Goal: Check status: Check status

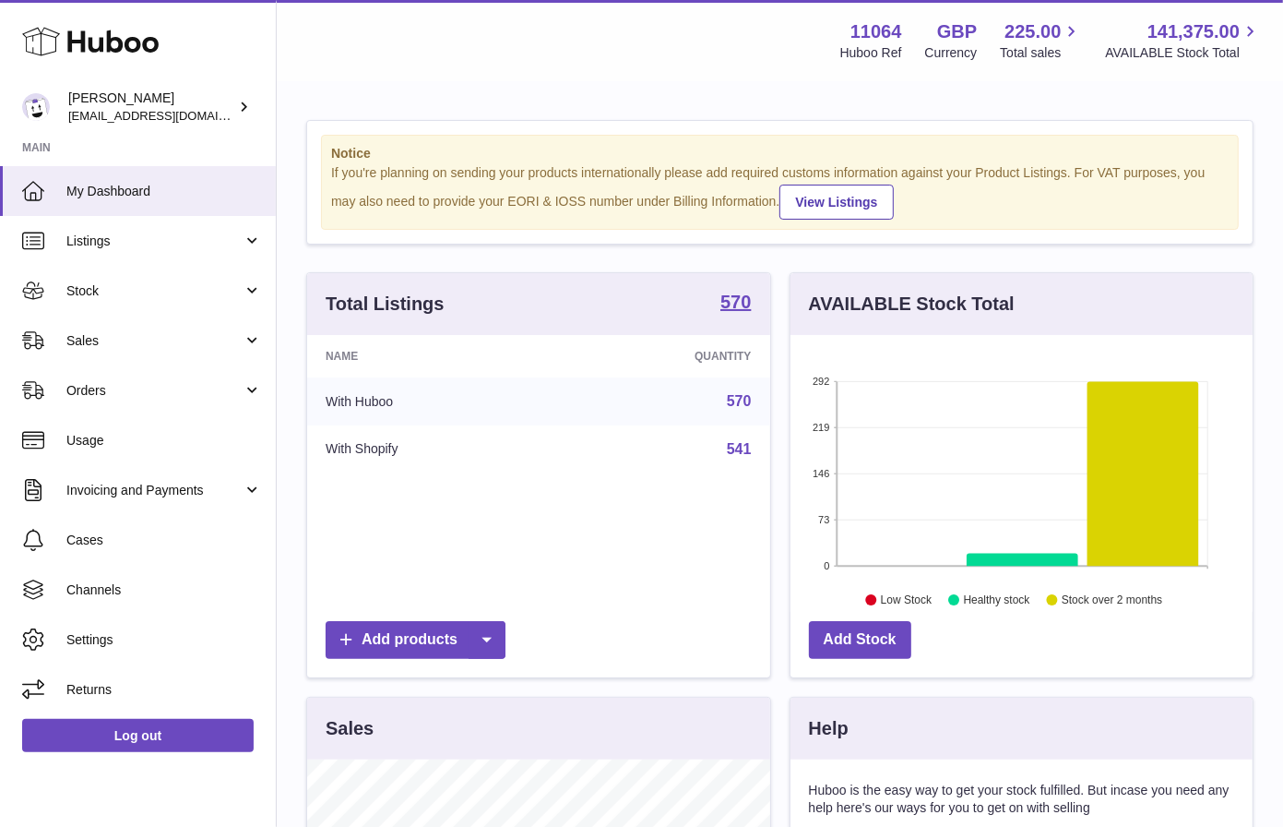
scroll to position [287, 463]
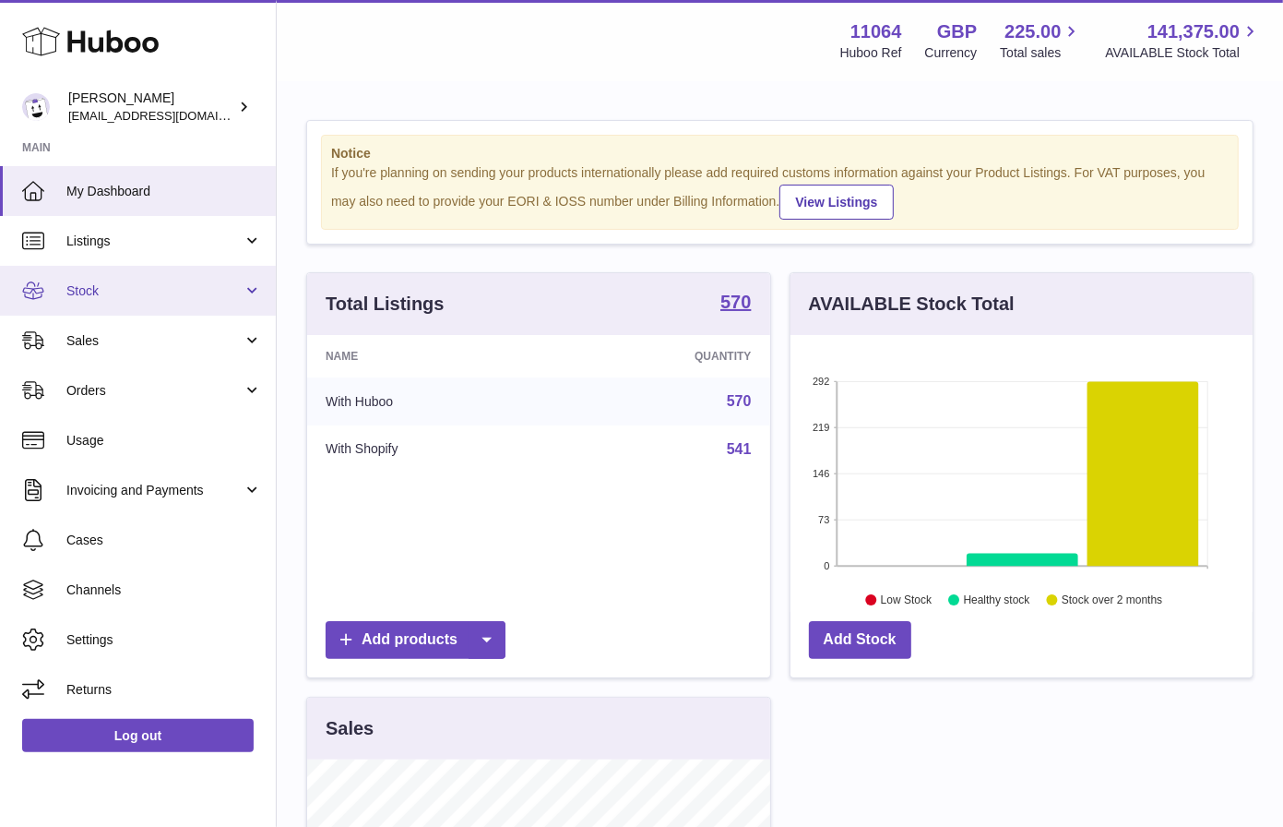
click at [154, 284] on span "Stock" at bounding box center [154, 291] width 176 height 18
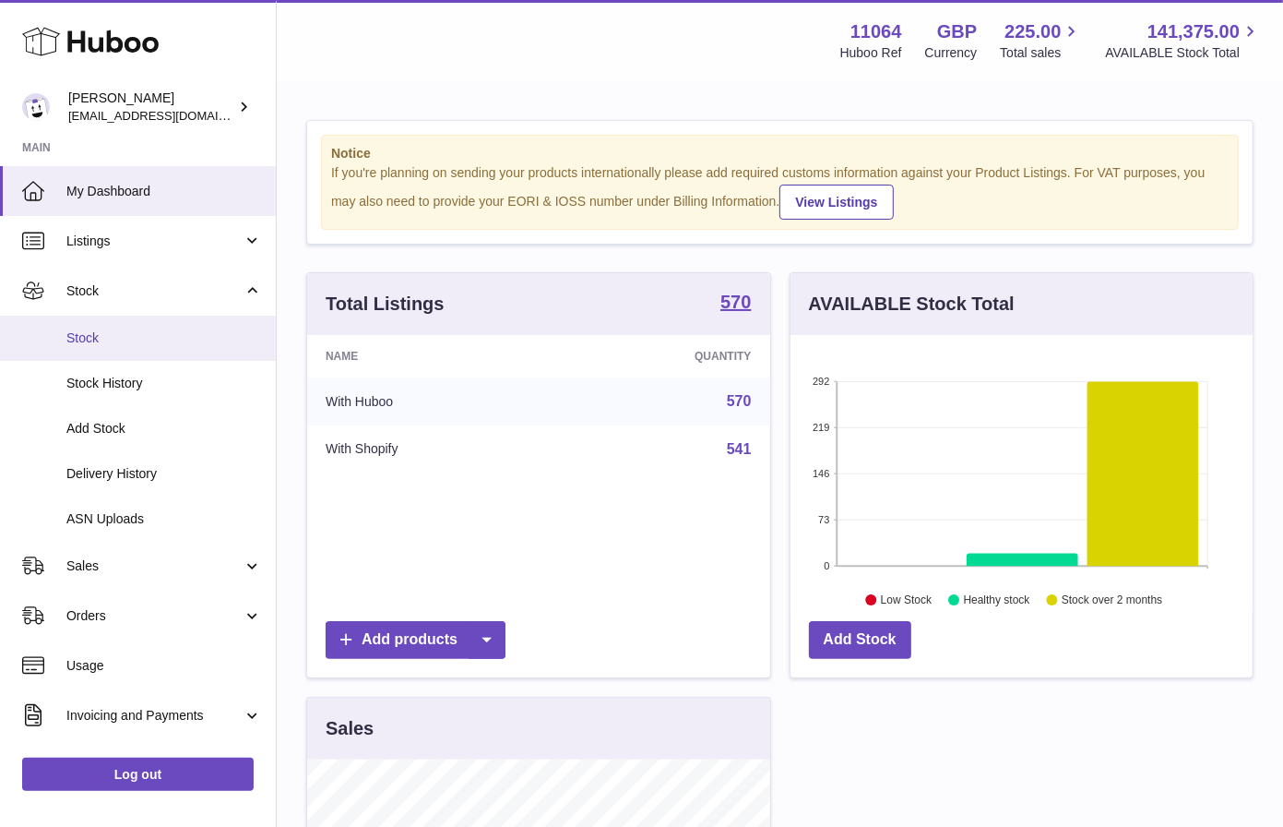
click at [162, 336] on span "Stock" at bounding box center [164, 338] width 196 height 18
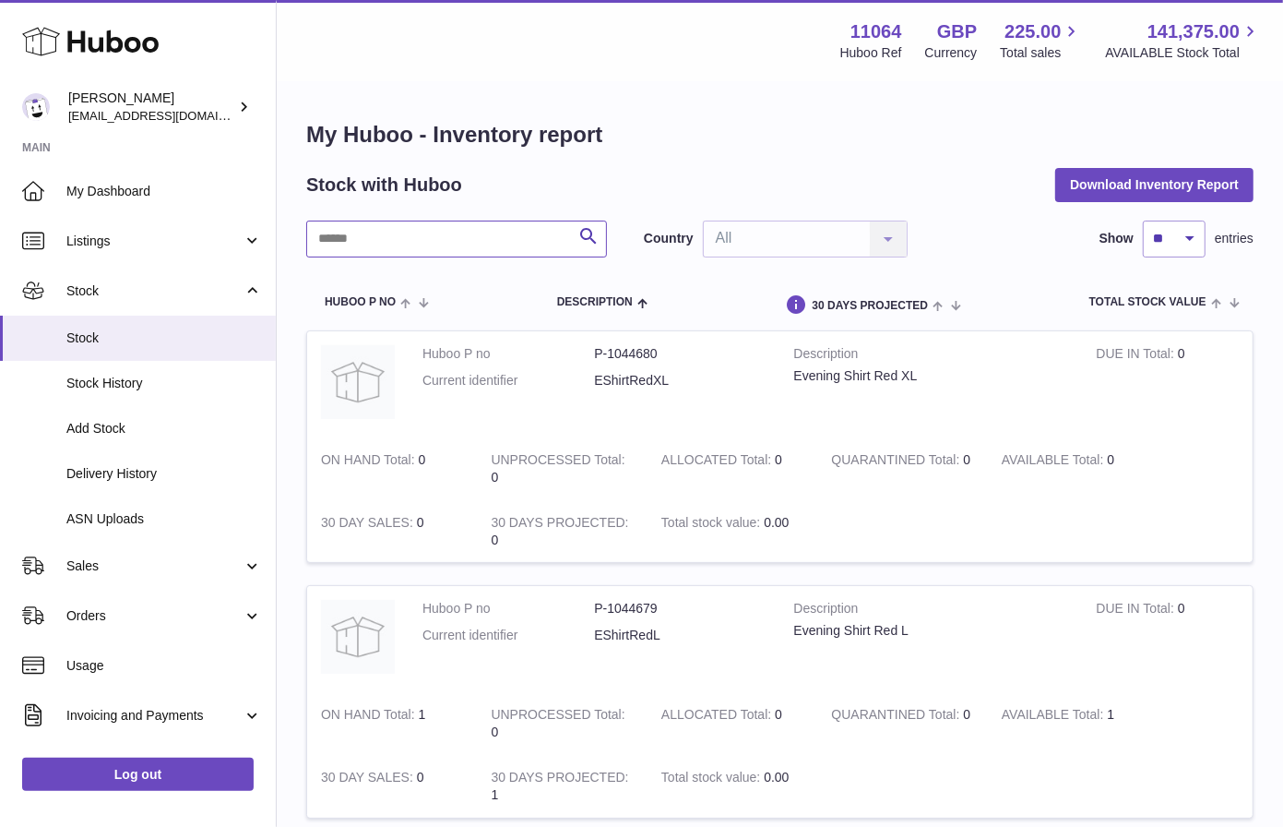
click at [473, 239] on input "text" at bounding box center [456, 239] width 301 height 37
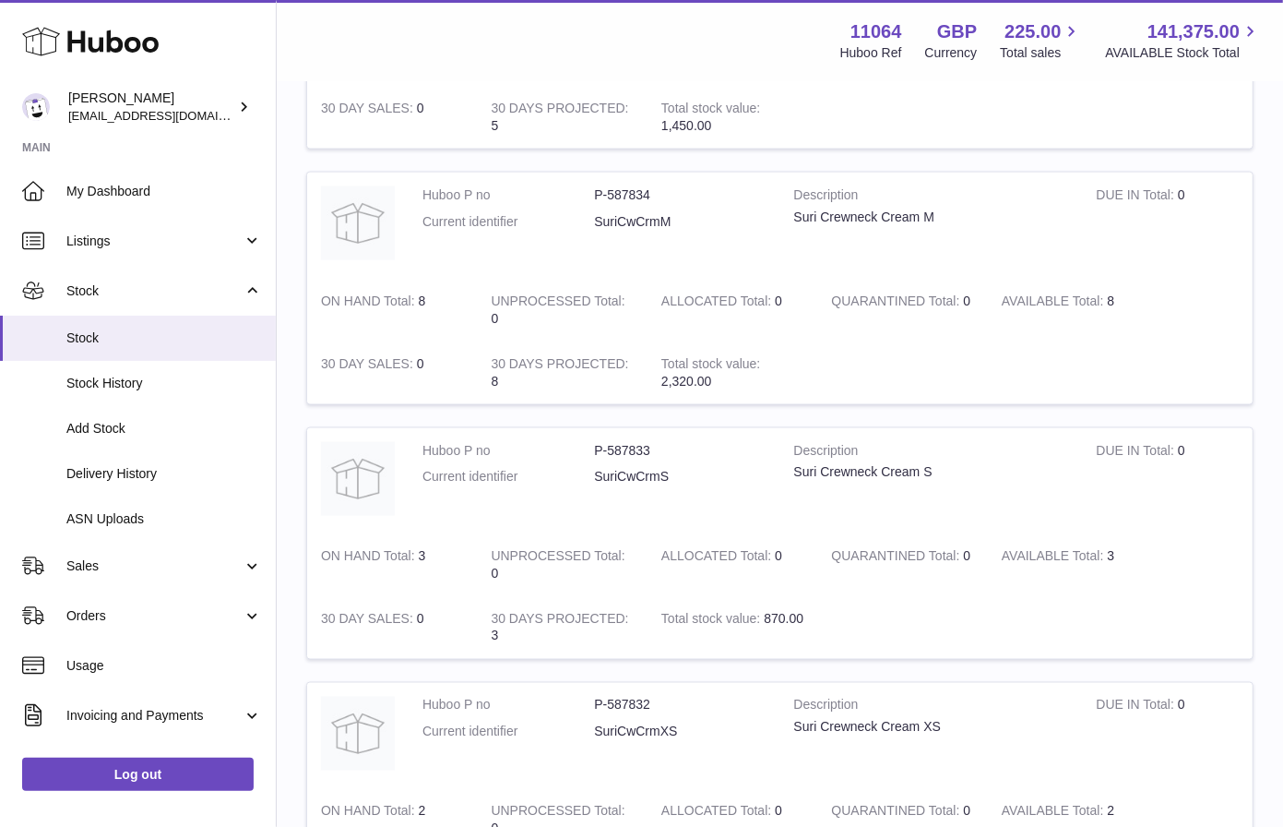
scroll to position [2242, 0]
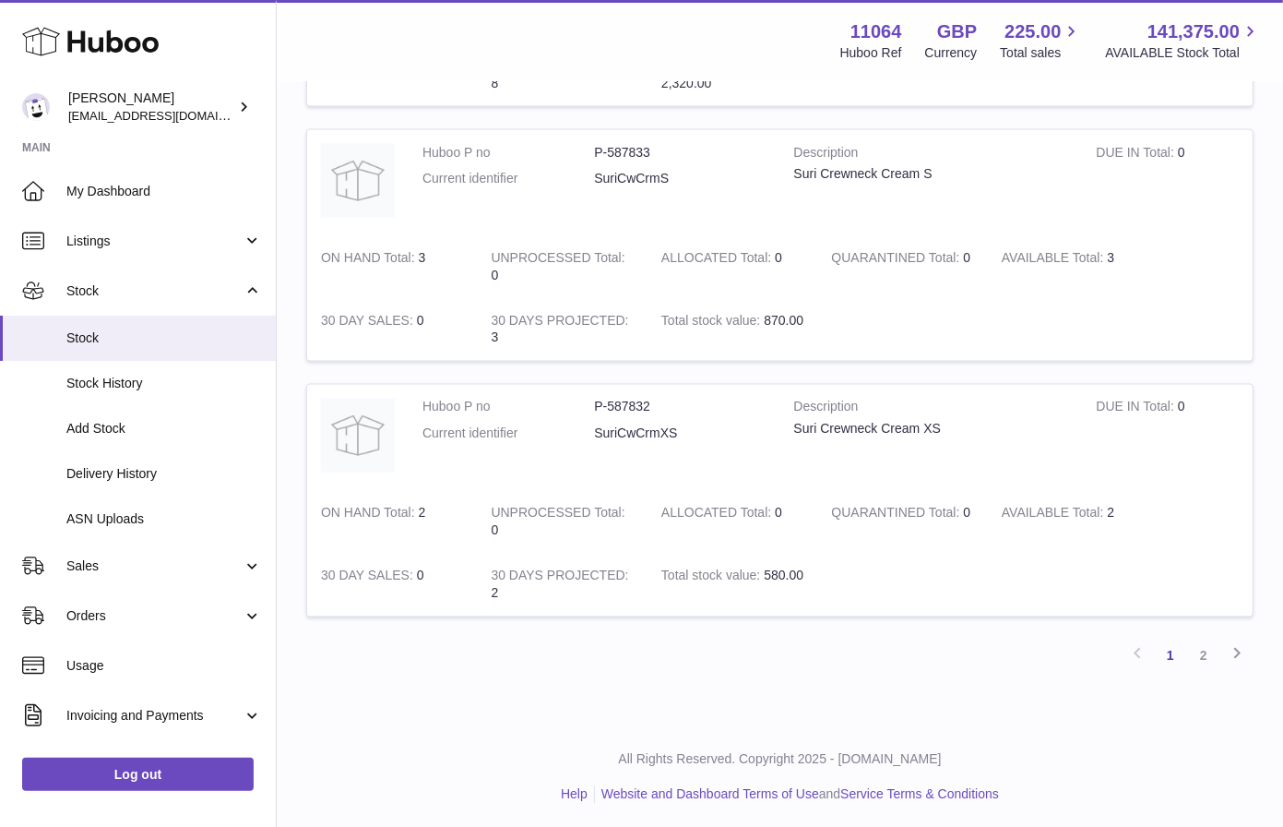
click at [1194, 643] on link "2" at bounding box center [1203, 655] width 33 height 33
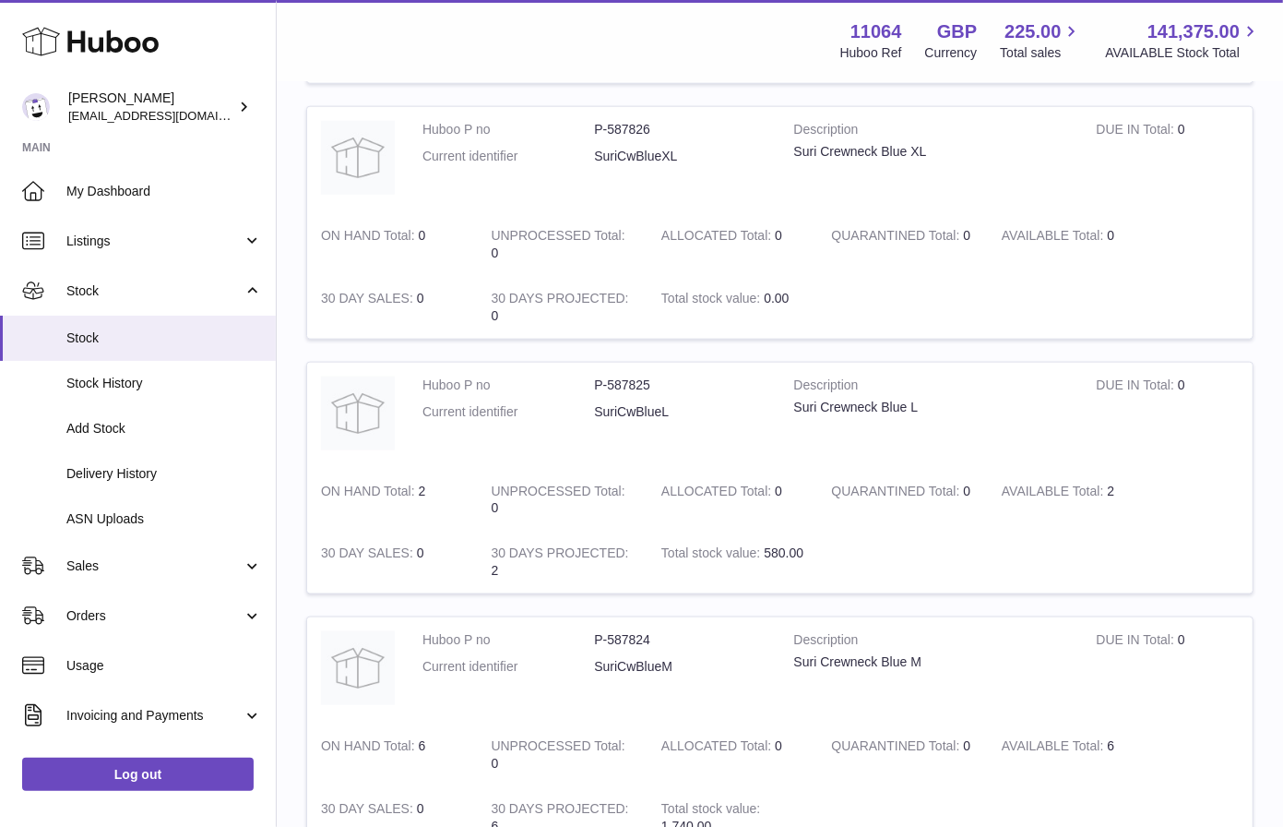
scroll to position [1456, 0]
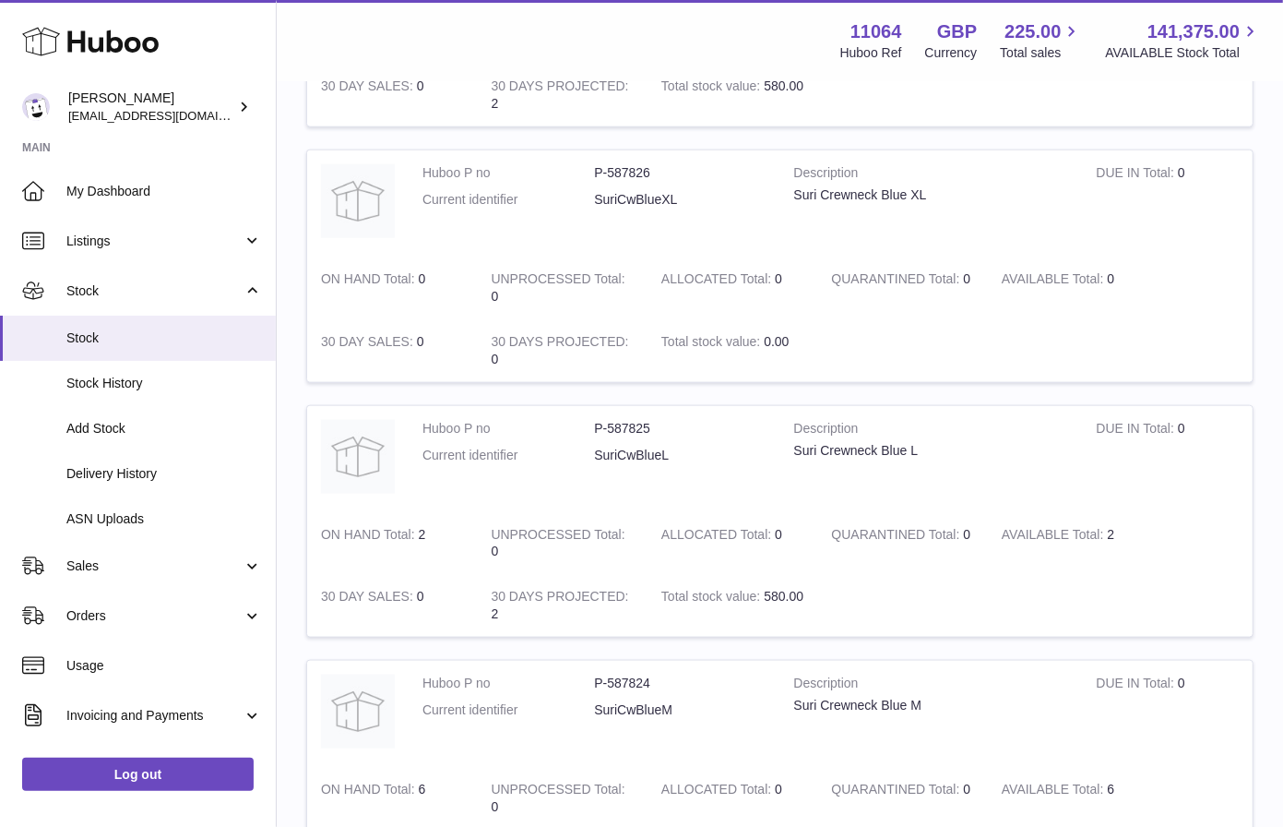
click at [1283, 405] on div "My Huboo - Inventory report Stock with Huboo Download Inventory Report ****** S…" at bounding box center [780, 68] width 1007 height 2882
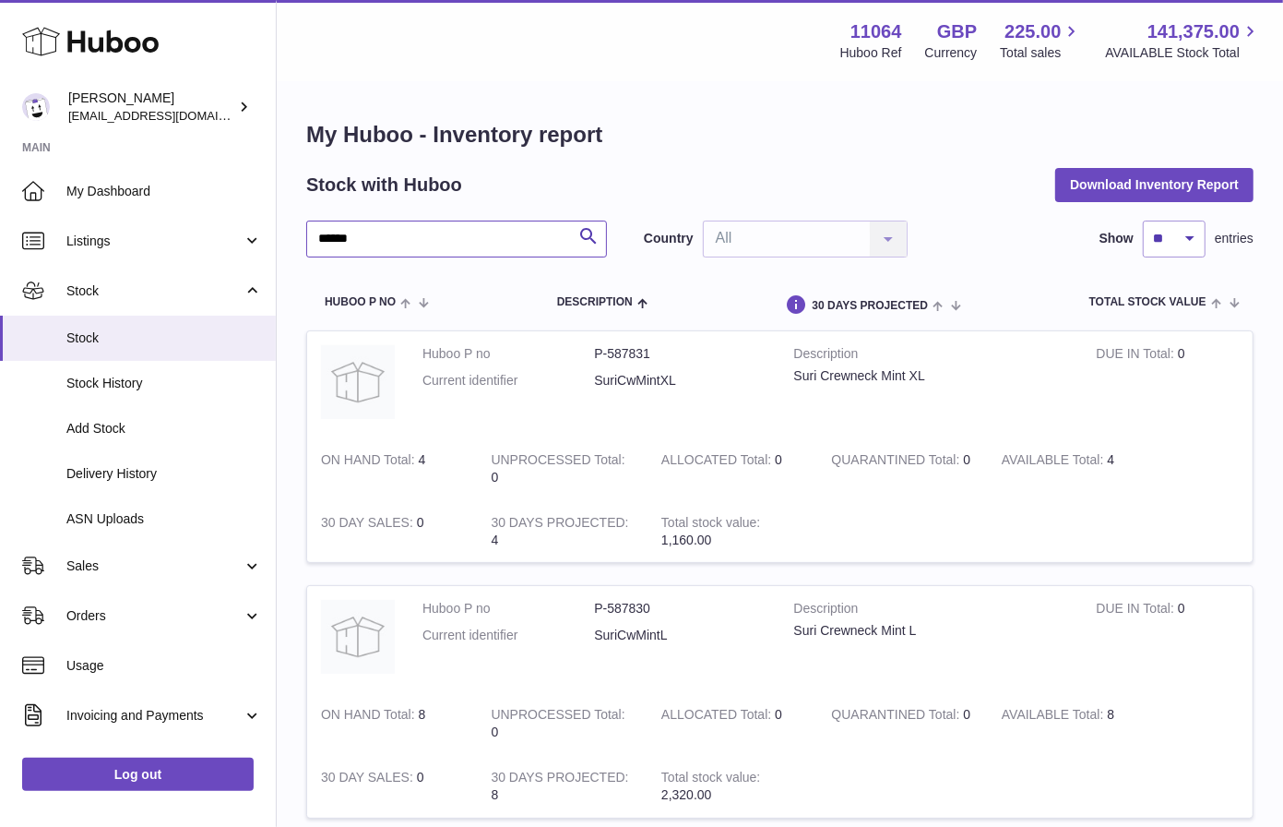
drag, startPoint x: 412, startPoint y: 236, endPoint x: 277, endPoint y: 237, distance: 135.6
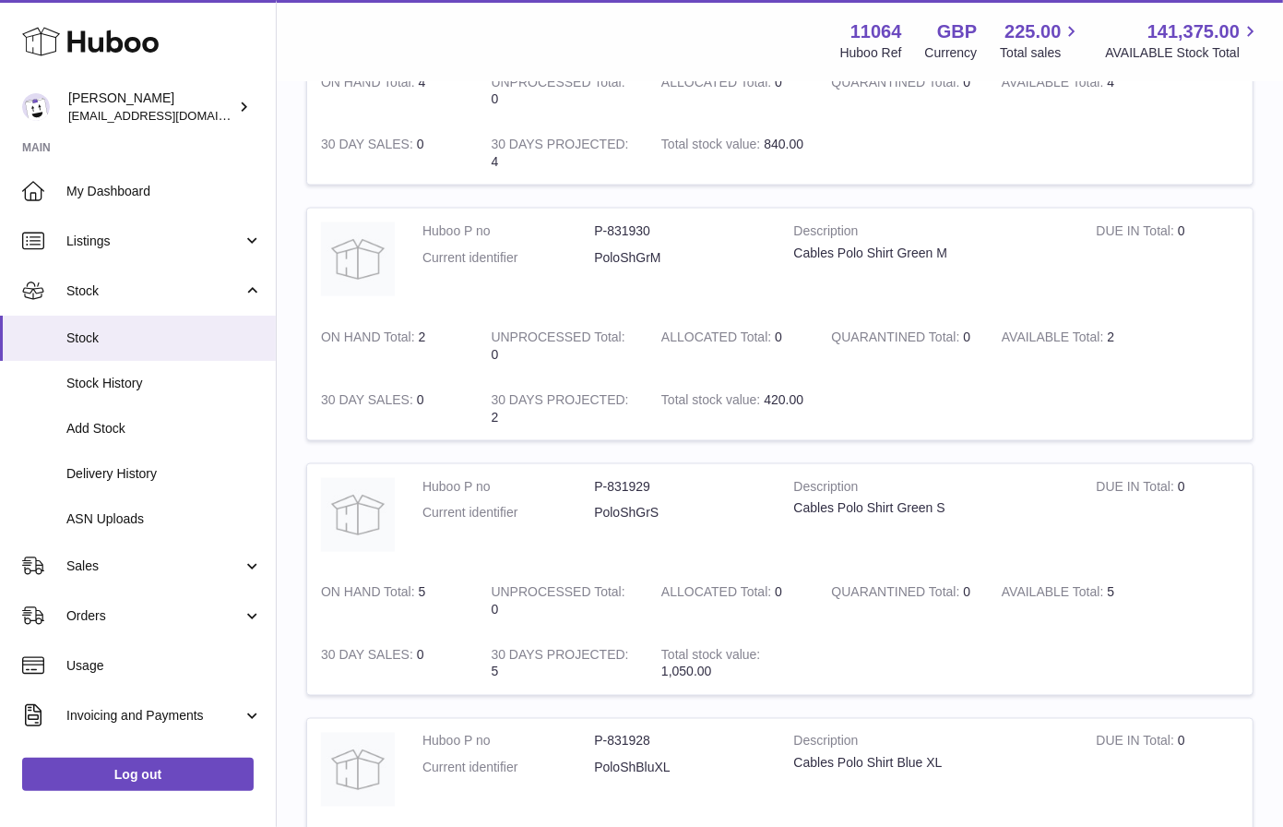
scroll to position [2242, 0]
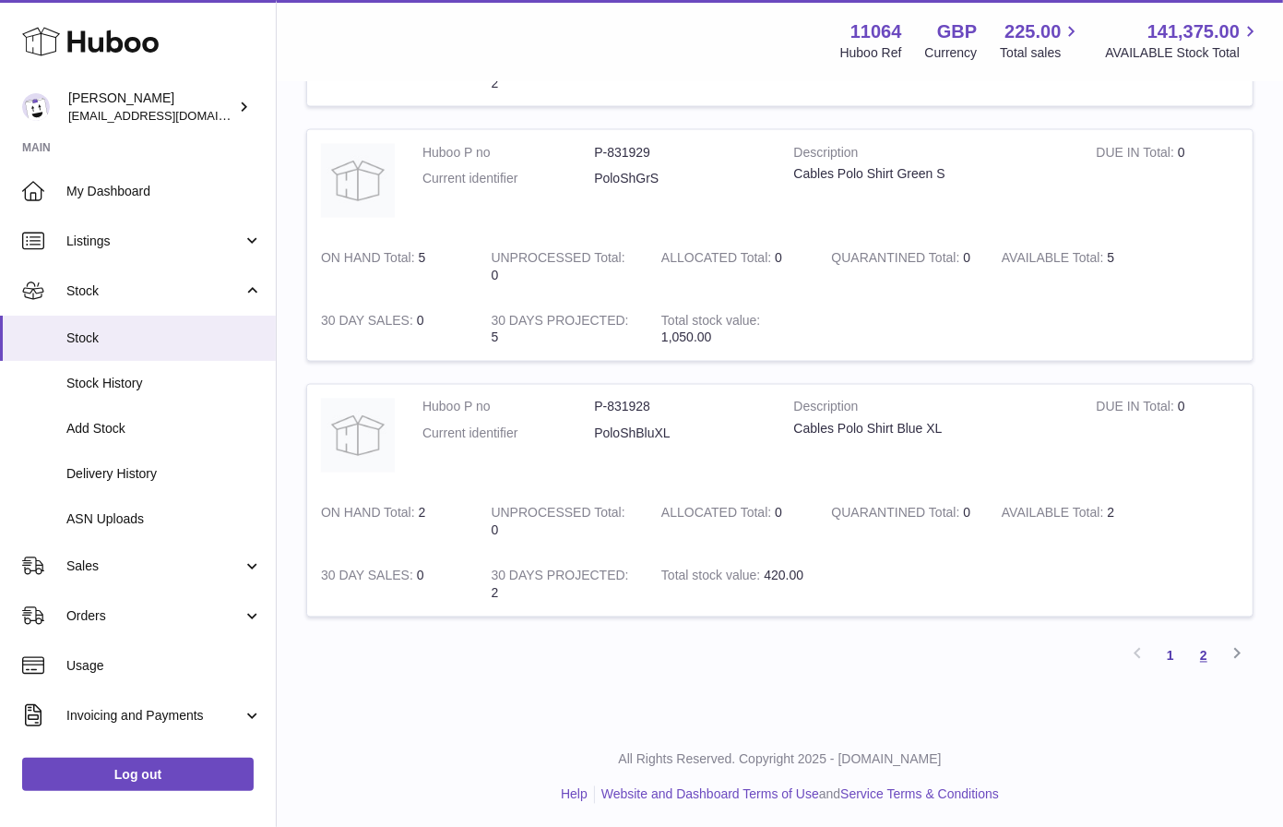
click at [1188, 648] on link "2" at bounding box center [1203, 655] width 33 height 33
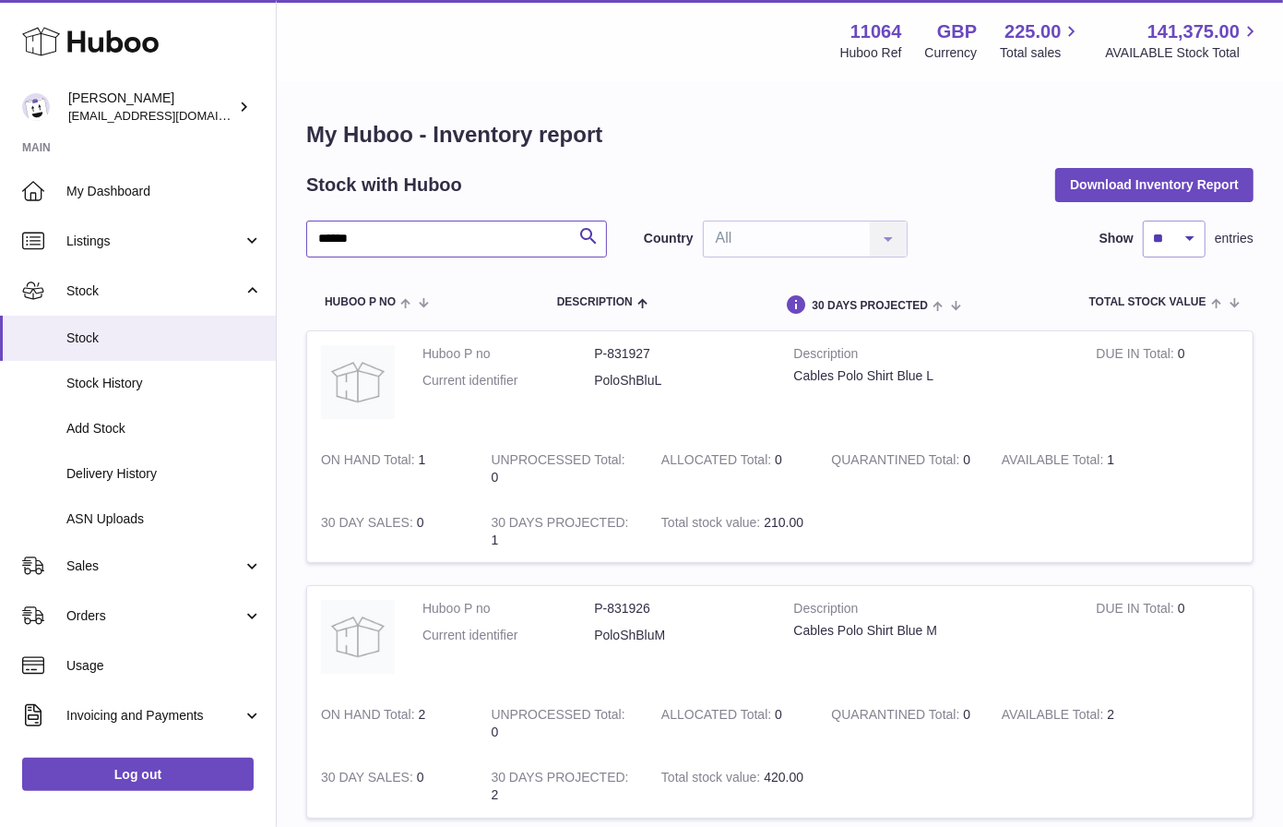
click at [379, 237] on input "******" at bounding box center [456, 239] width 301 height 37
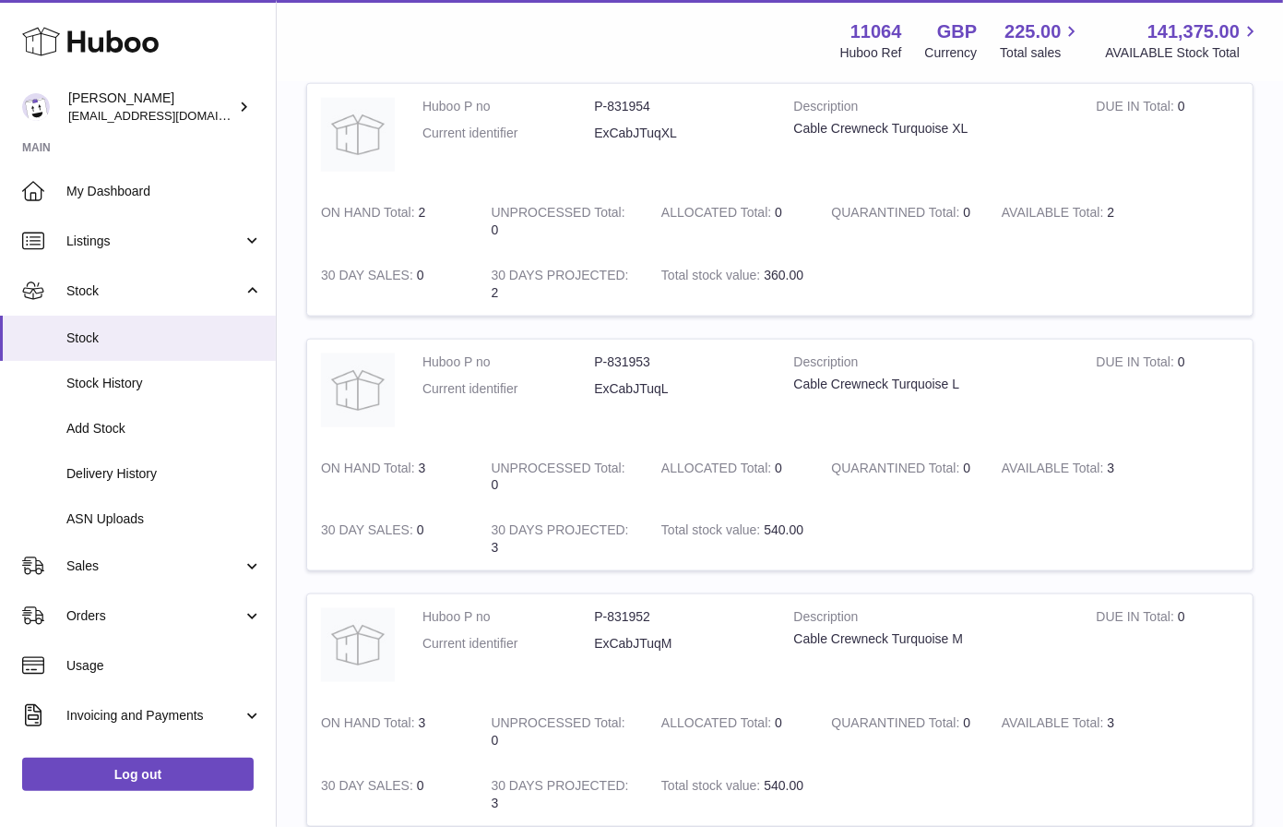
scroll to position [2242, 0]
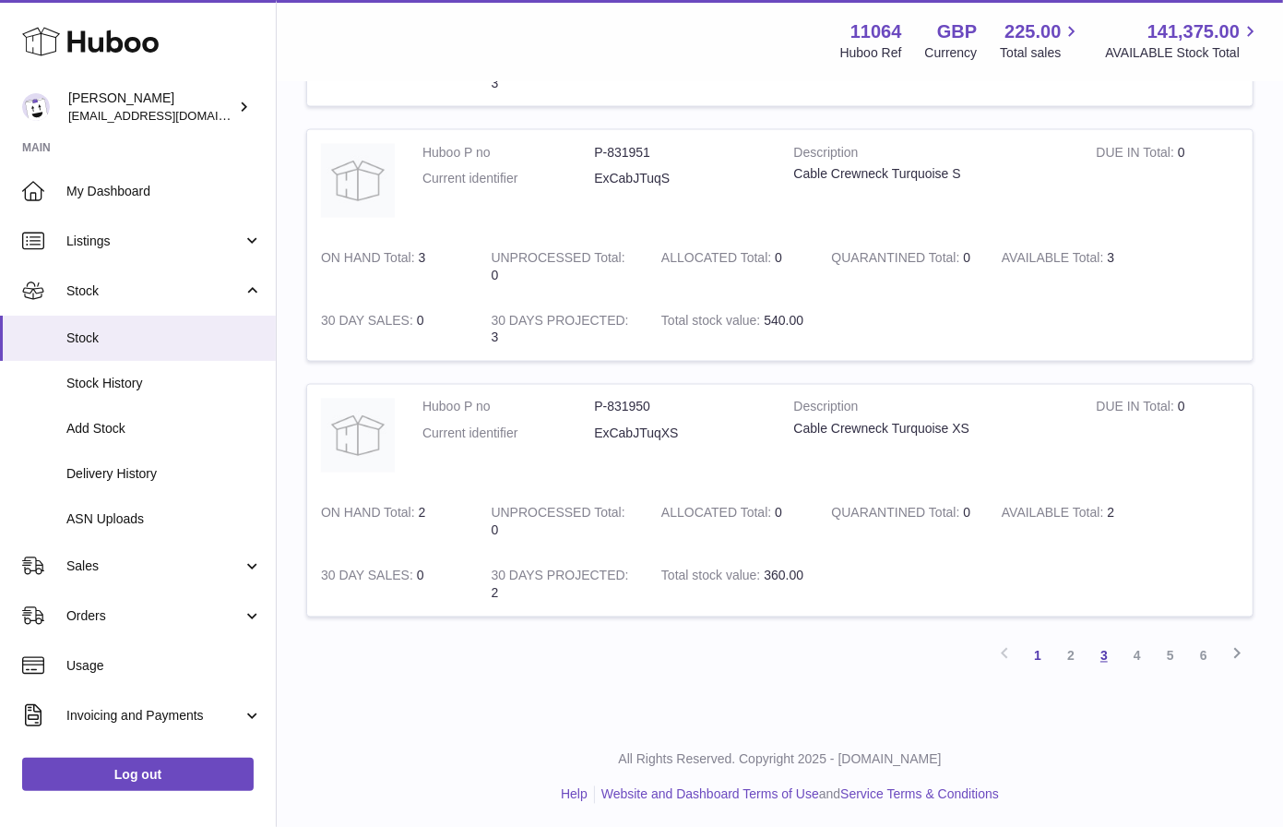
type input "*****"
click at [1104, 650] on link "3" at bounding box center [1104, 655] width 33 height 33
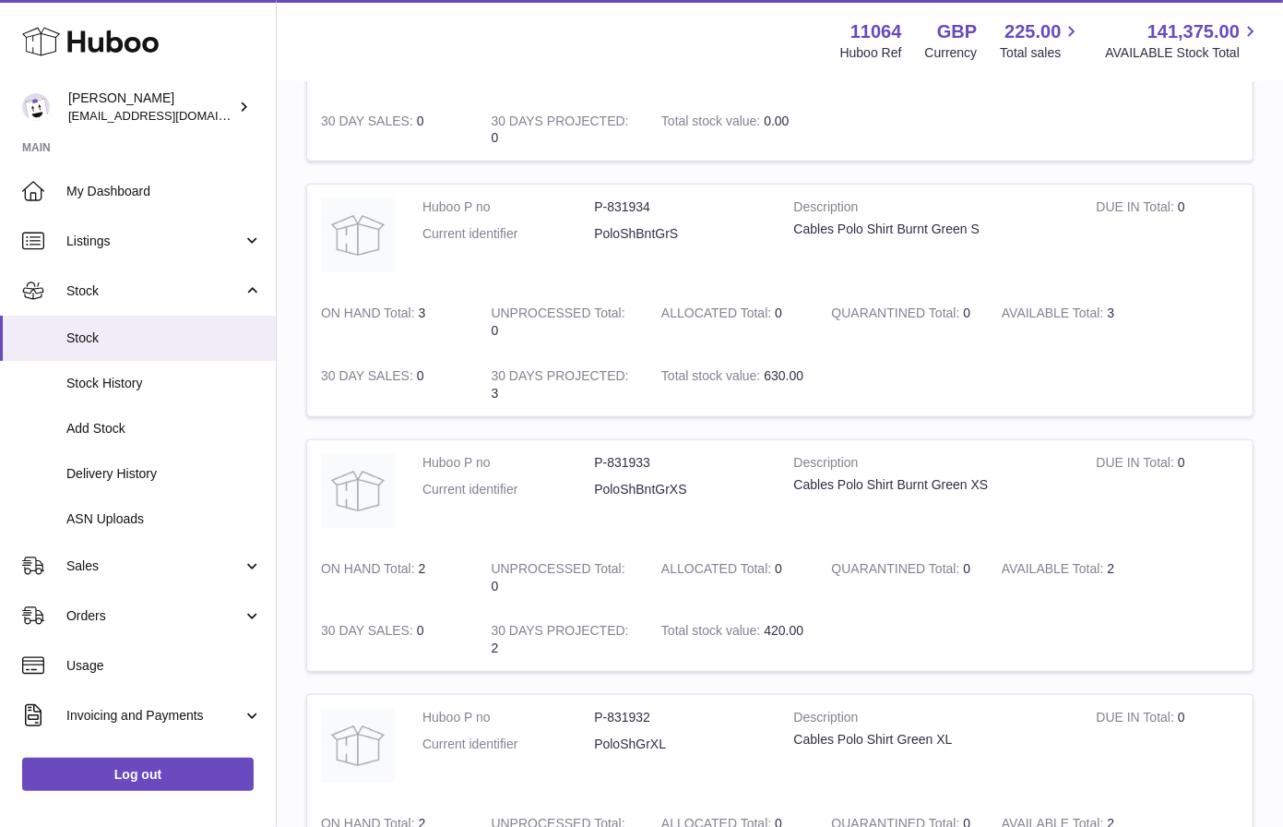
scroll to position [2242, 0]
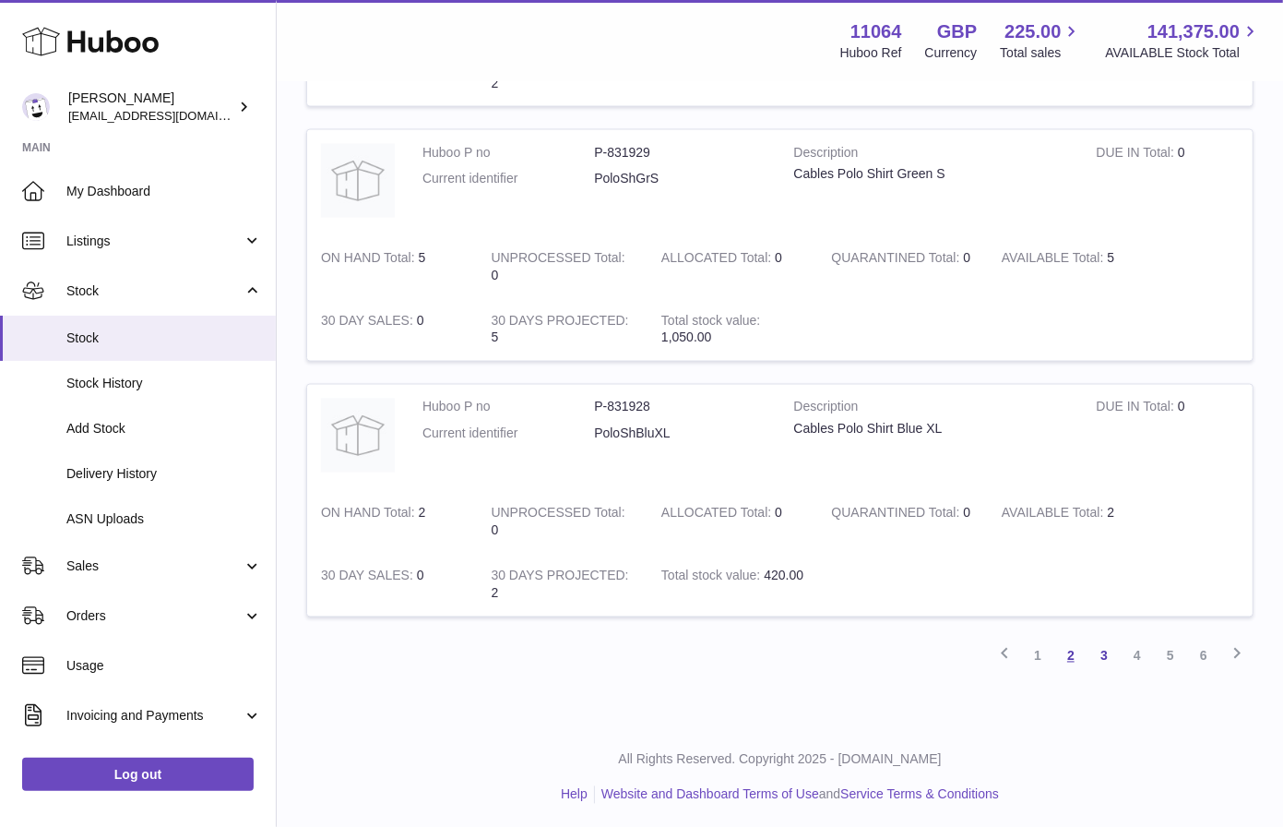
click at [1071, 657] on link "2" at bounding box center [1071, 655] width 33 height 33
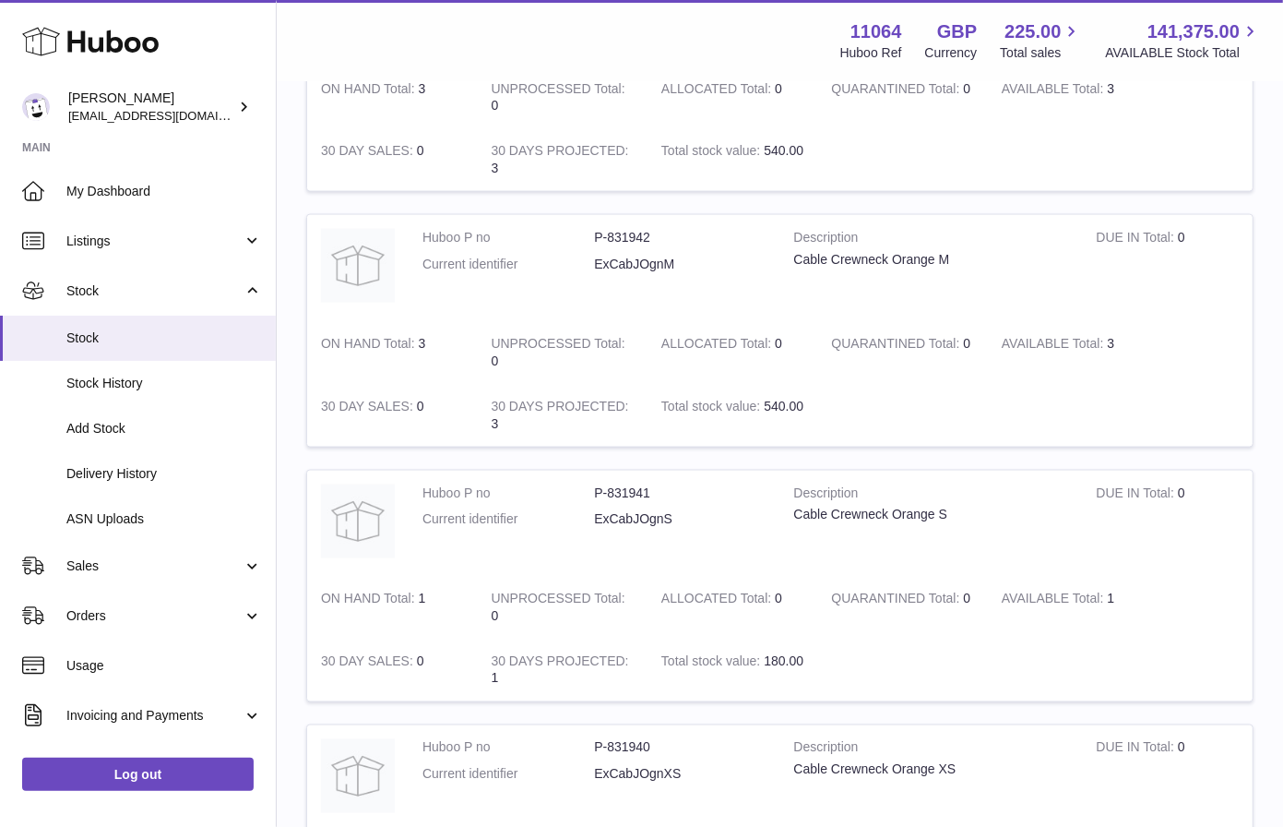
scroll to position [2242, 0]
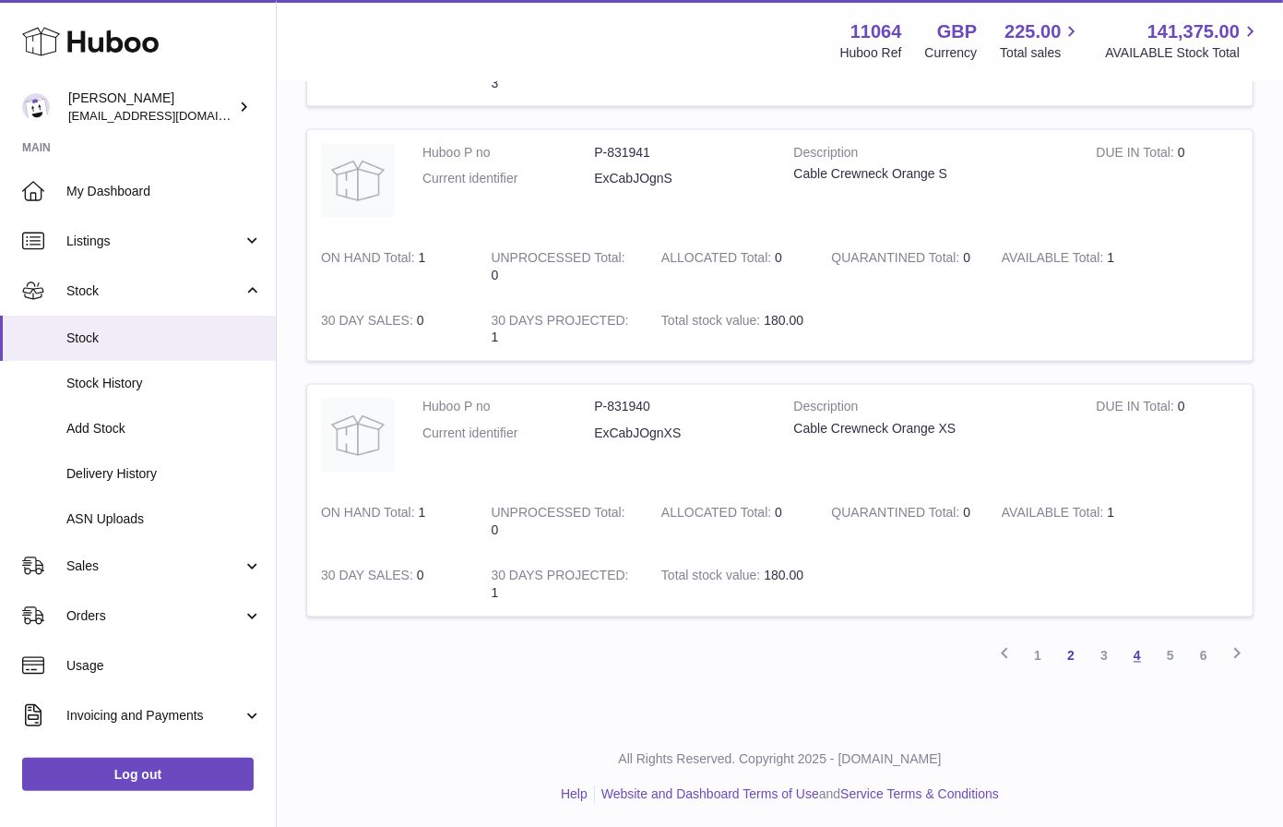
click at [1133, 652] on link "4" at bounding box center [1137, 655] width 33 height 33
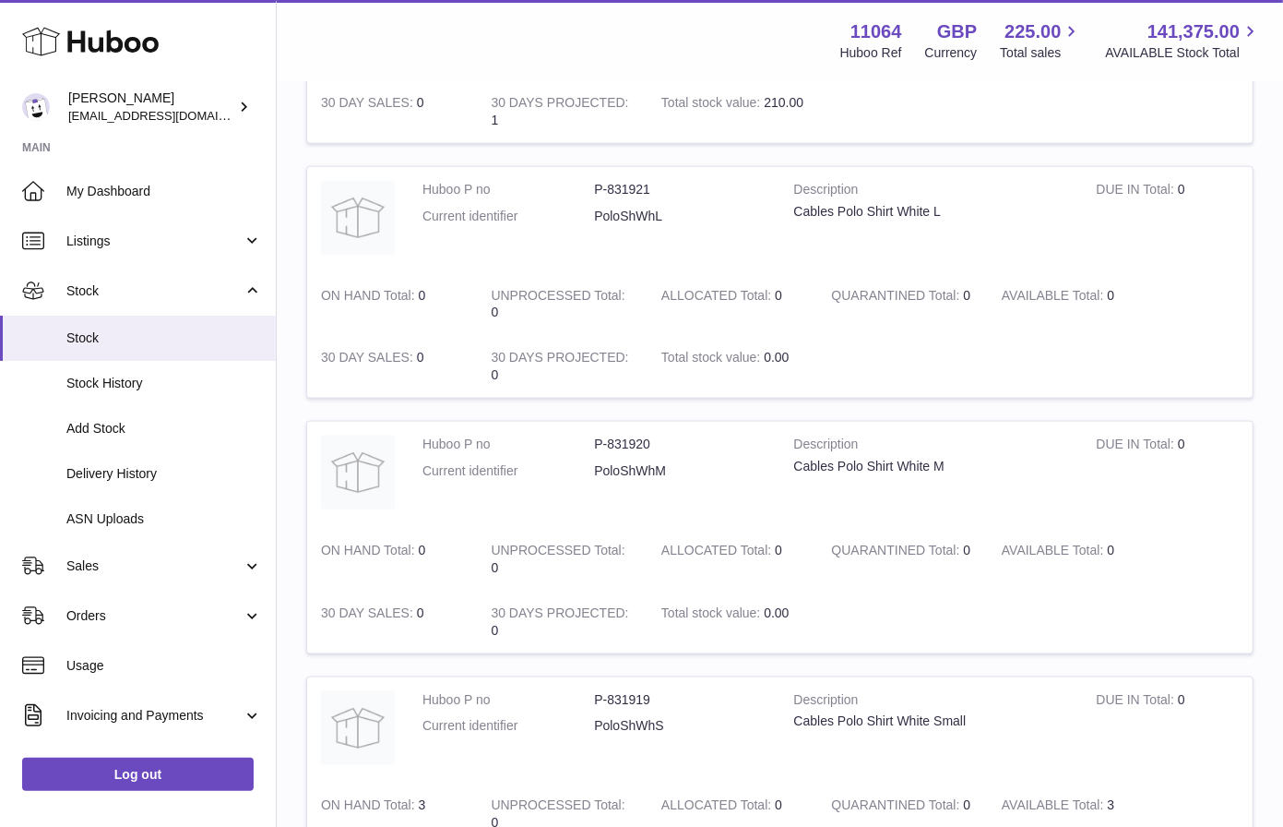
scroll to position [2242, 0]
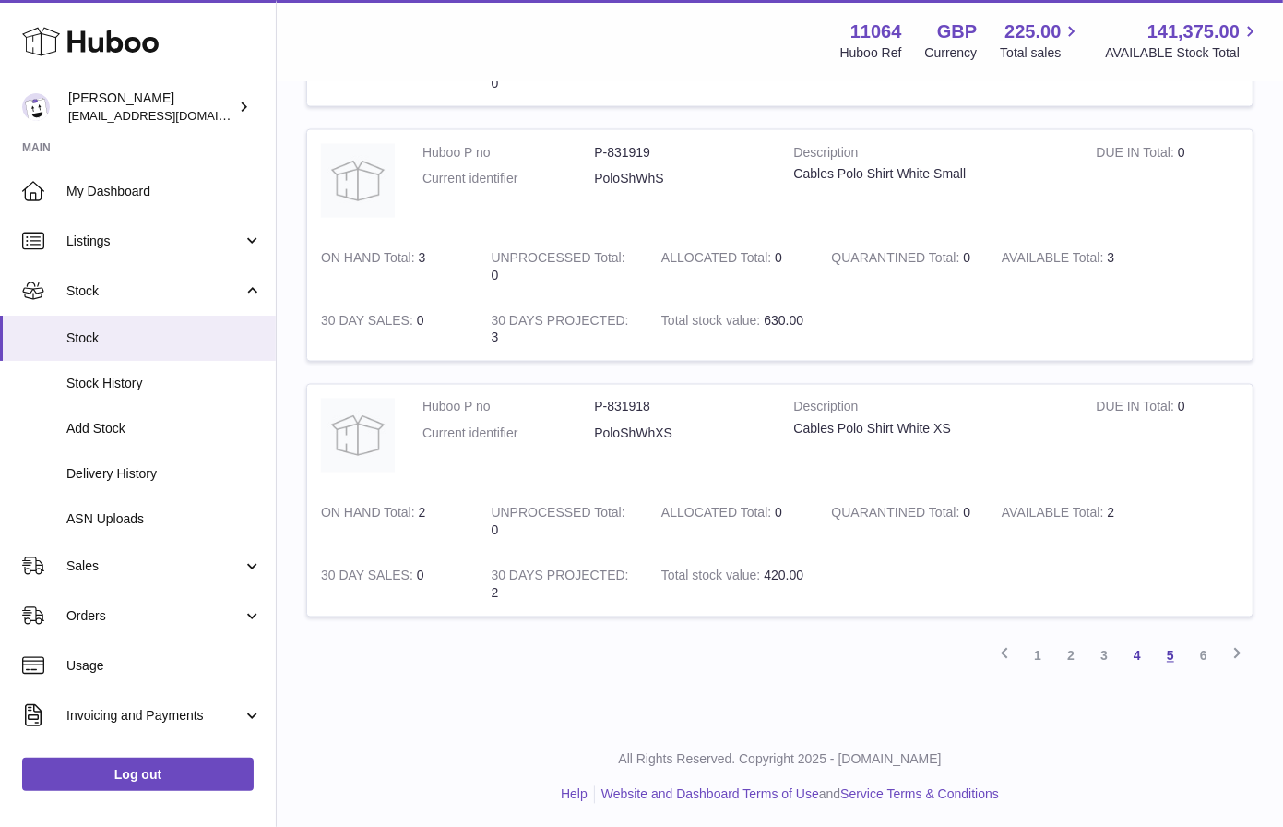
click at [1173, 654] on link "5" at bounding box center [1170, 655] width 33 height 33
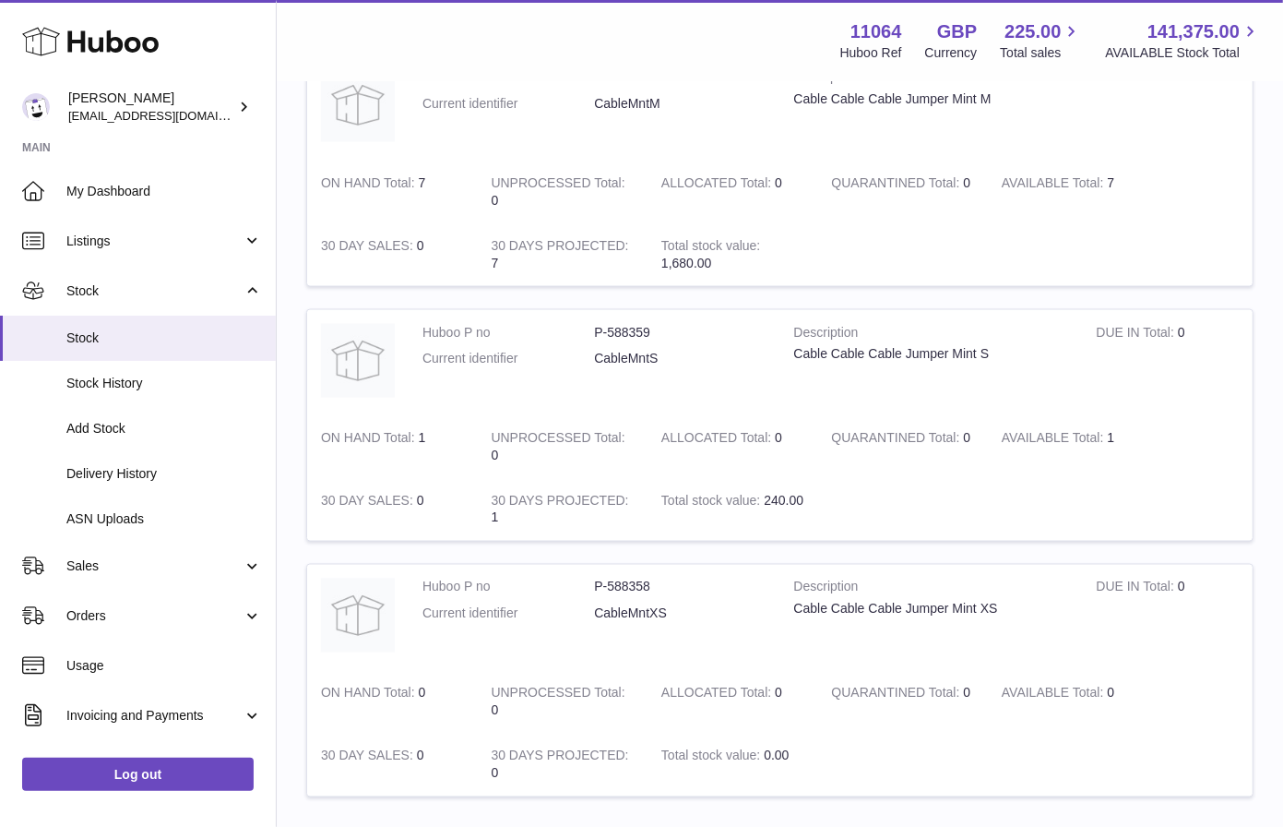
scroll to position [2242, 0]
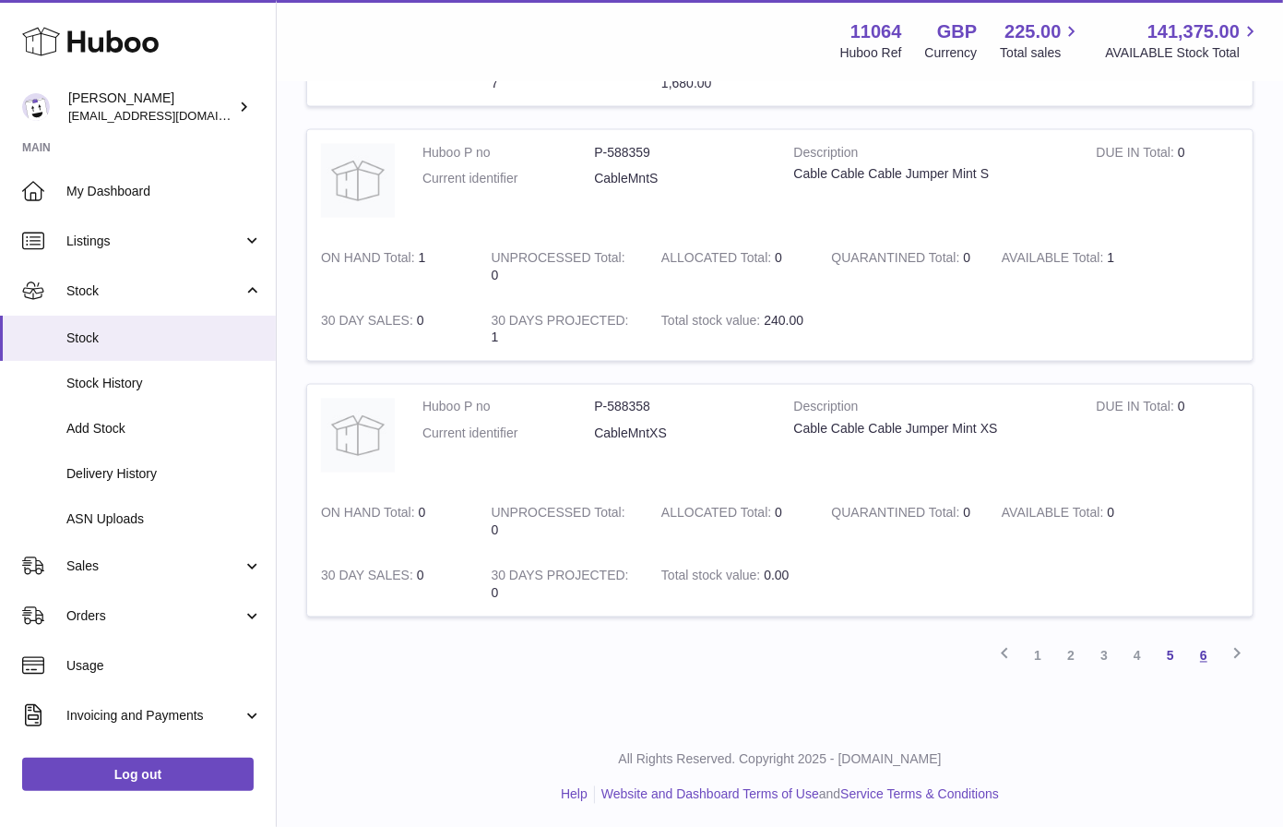
click at [1205, 646] on link "6" at bounding box center [1203, 655] width 33 height 33
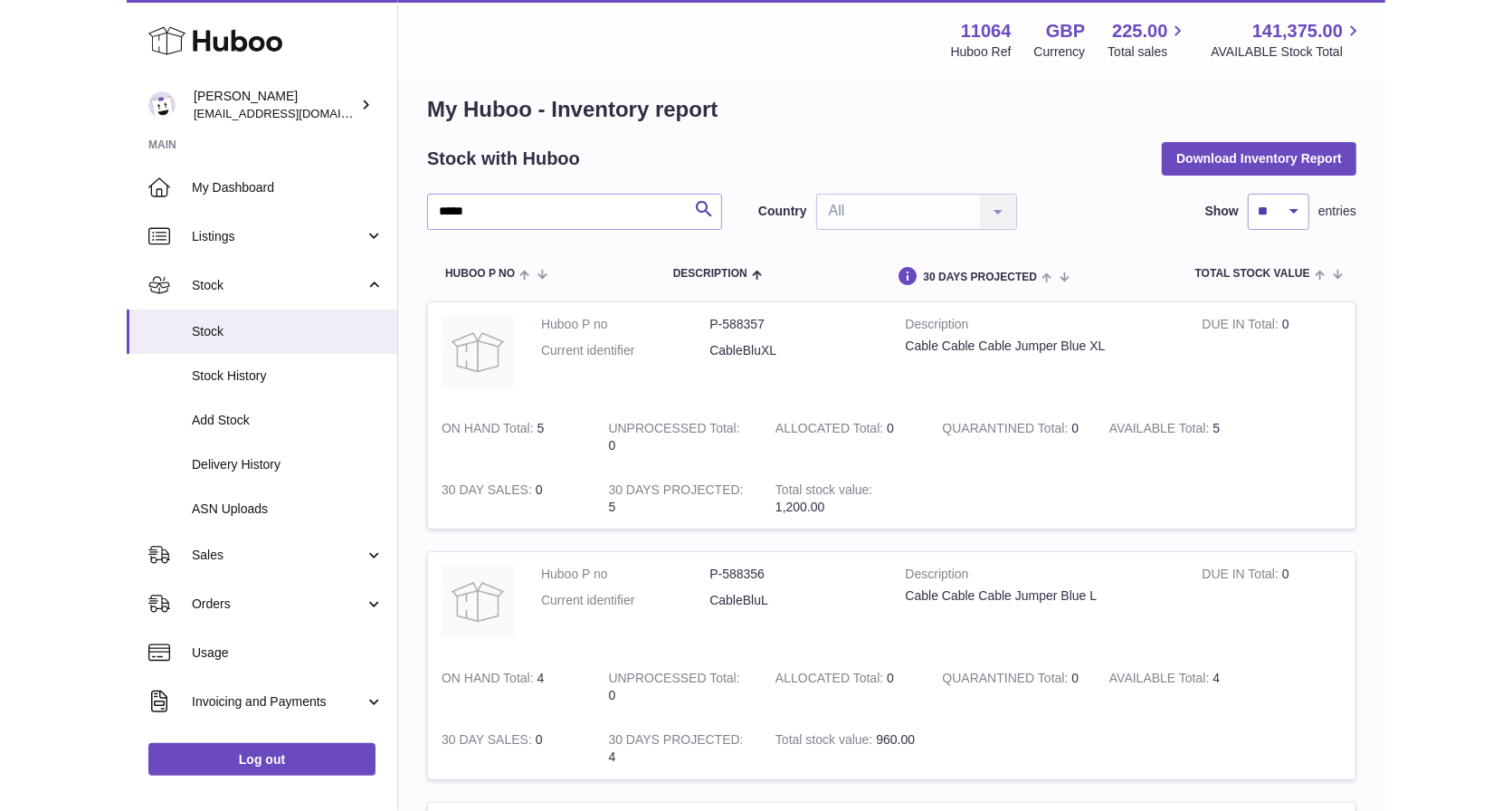
scroll to position [19, 0]
